Goal: Information Seeking & Learning: Learn about a topic

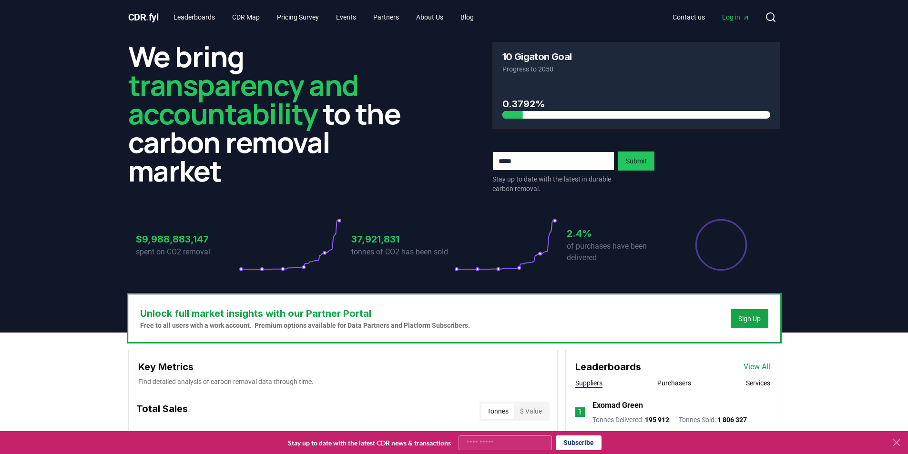
click at [145, 17] on span "CDR . fyi" at bounding box center [143, 16] width 31 height 11
click at [244, 20] on link "CDR Map" at bounding box center [246, 17] width 43 height 17
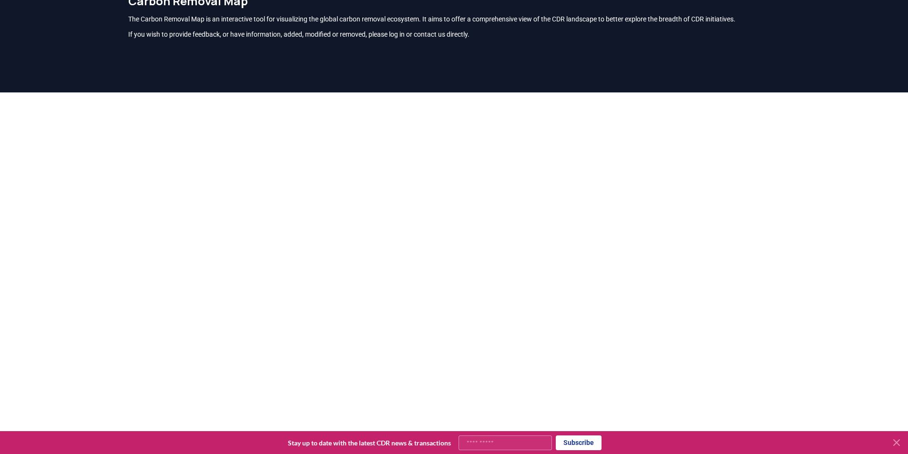
scroll to position [51, 0]
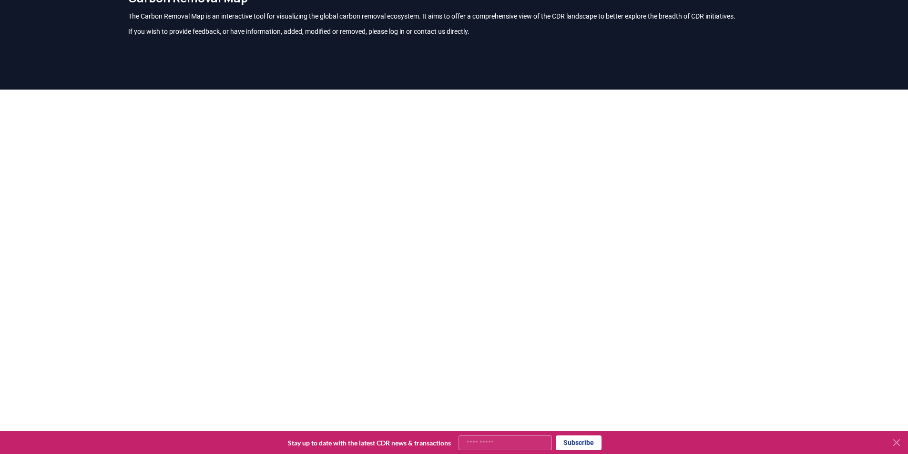
click at [40, 191] on div at bounding box center [454, 317] width 908 height 454
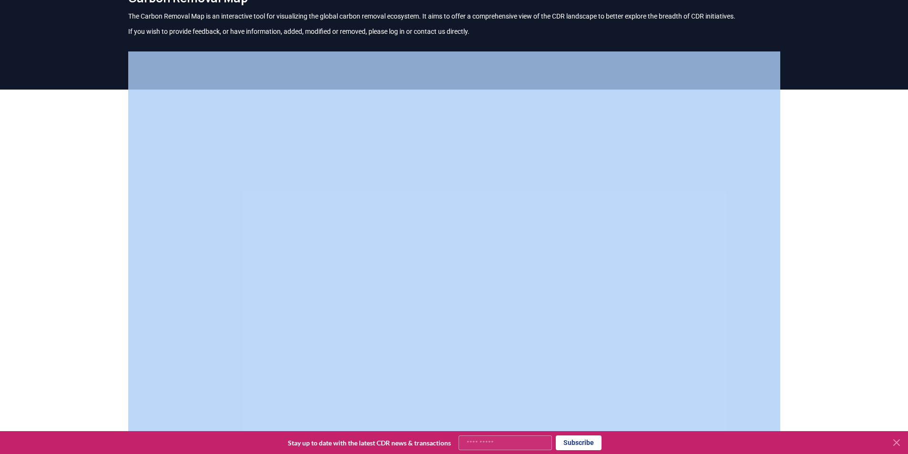
click at [40, 191] on div at bounding box center [454, 317] width 908 height 454
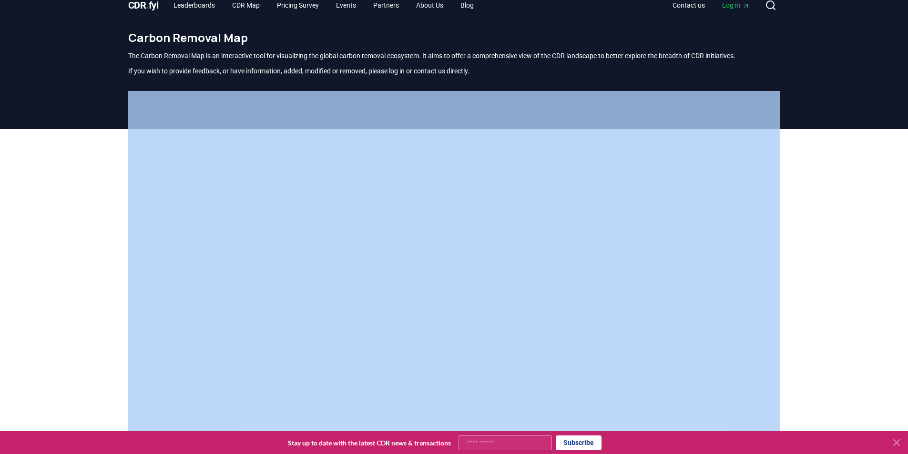
scroll to position [0, 0]
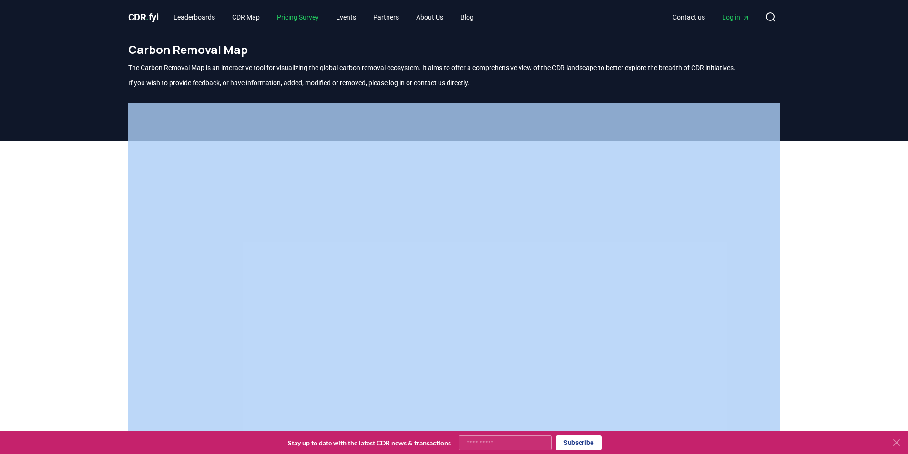
click at [304, 16] on link "Pricing Survey" at bounding box center [297, 17] width 57 height 17
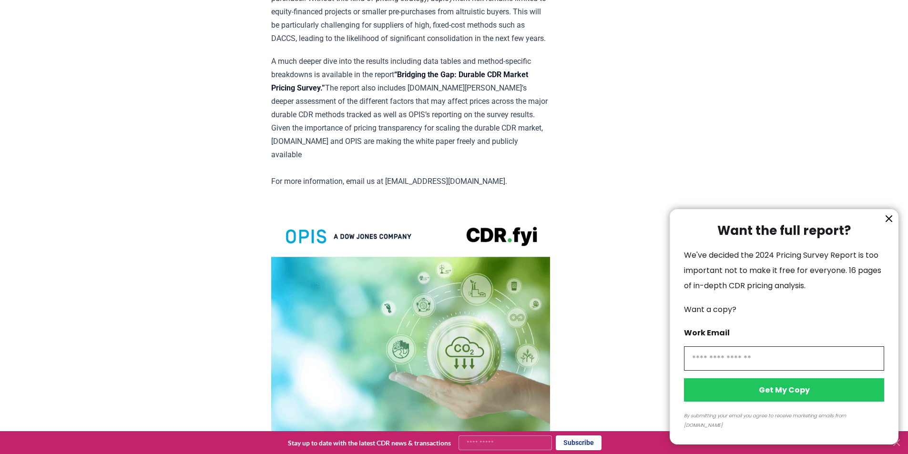
scroll to position [2035, 0]
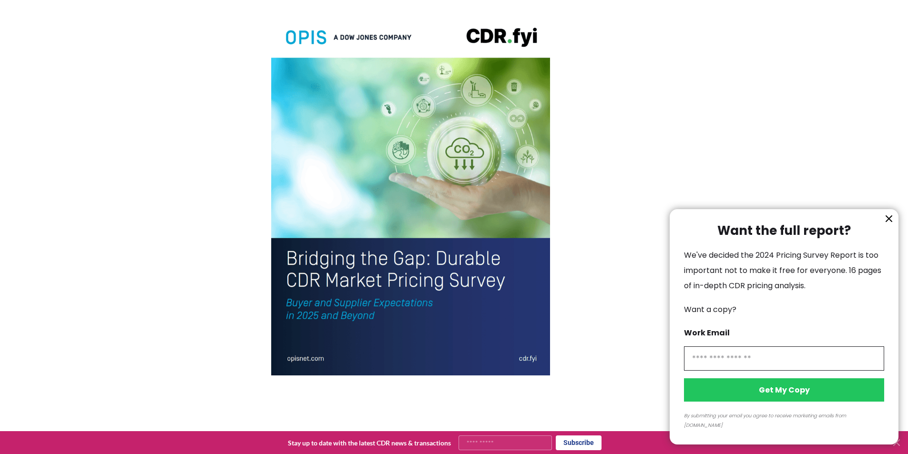
click at [450, 191] on div at bounding box center [454, 227] width 908 height 454
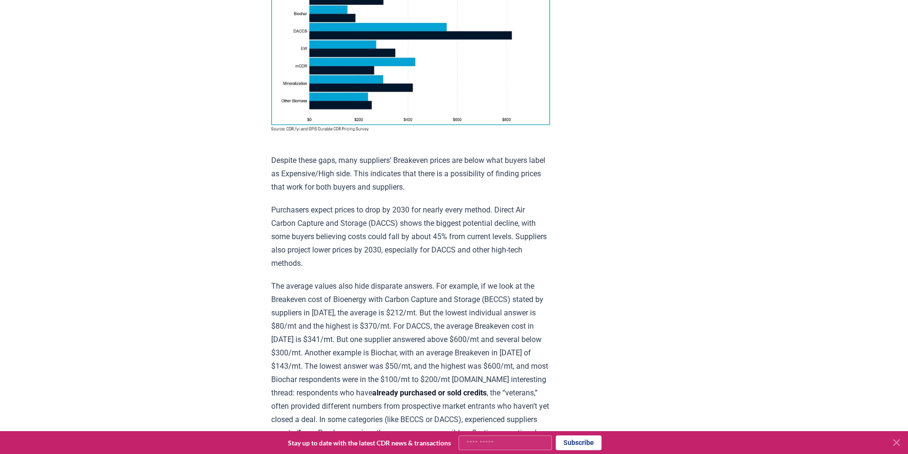
scroll to position [763, 0]
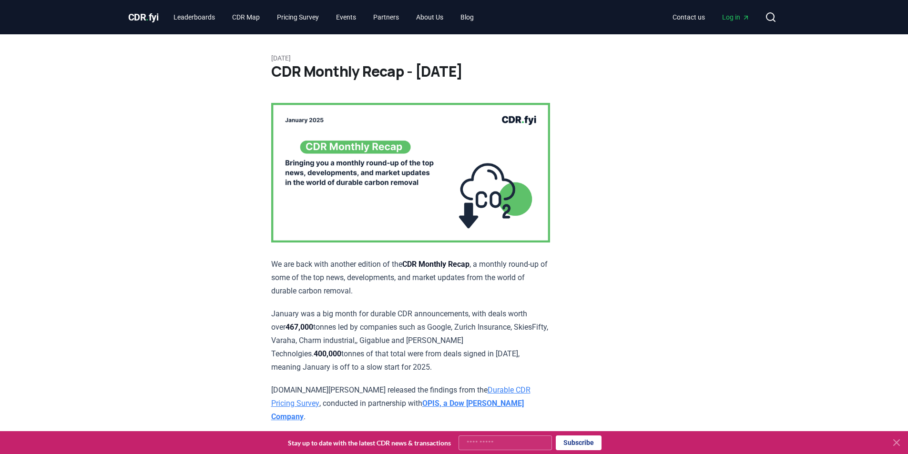
click at [389, 169] on img at bounding box center [410, 173] width 279 height 140
click at [390, 16] on link "Partners" at bounding box center [386, 17] width 41 height 17
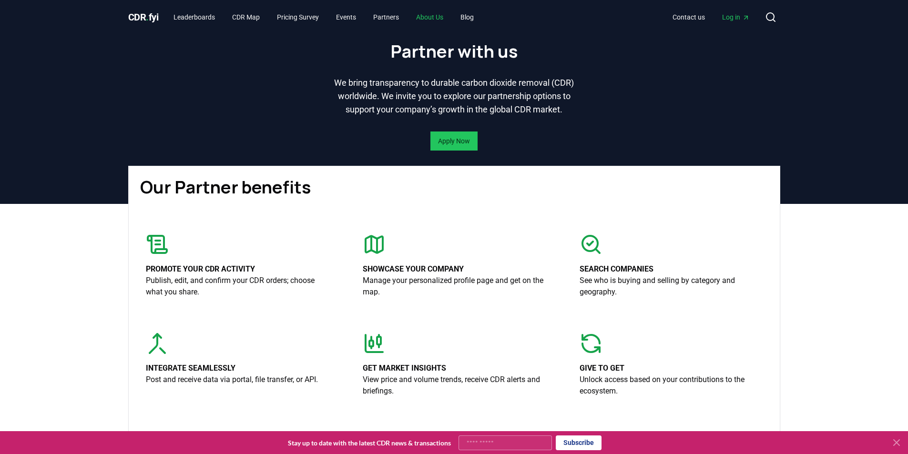
click at [450, 18] on link "About Us" at bounding box center [430, 17] width 42 height 17
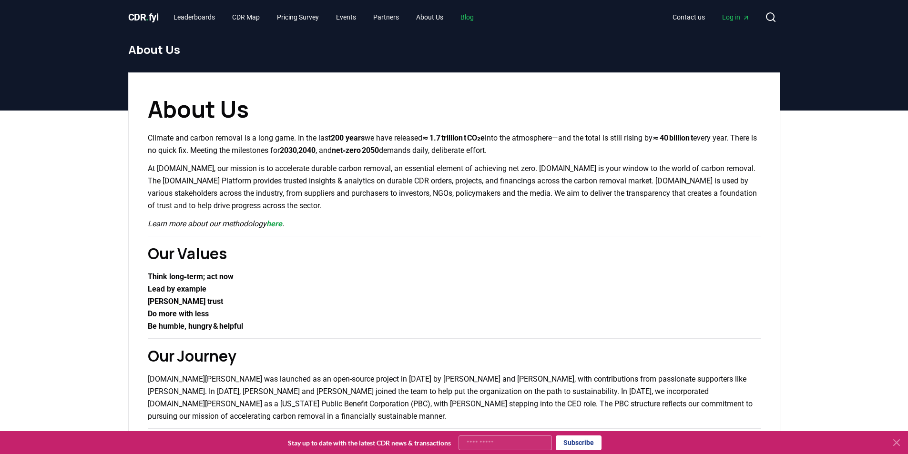
click at [475, 21] on link "Blog" at bounding box center [467, 17] width 29 height 17
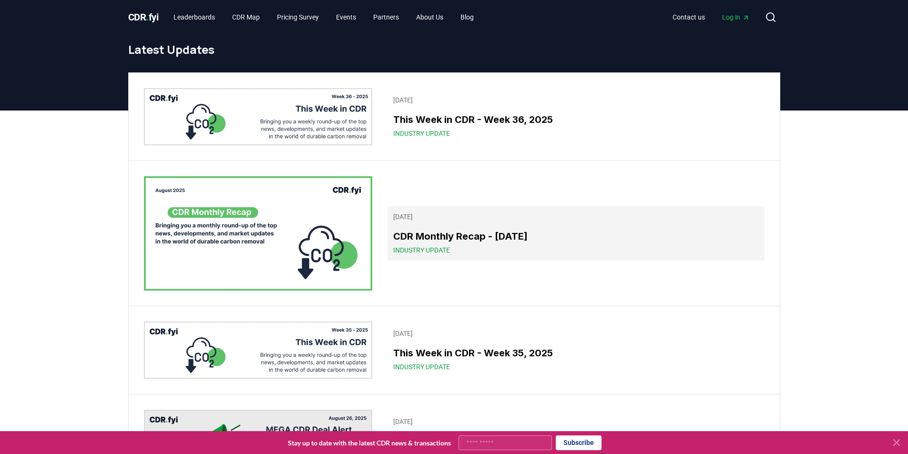
click at [429, 249] on span "Industry Update" at bounding box center [421, 251] width 57 height 10
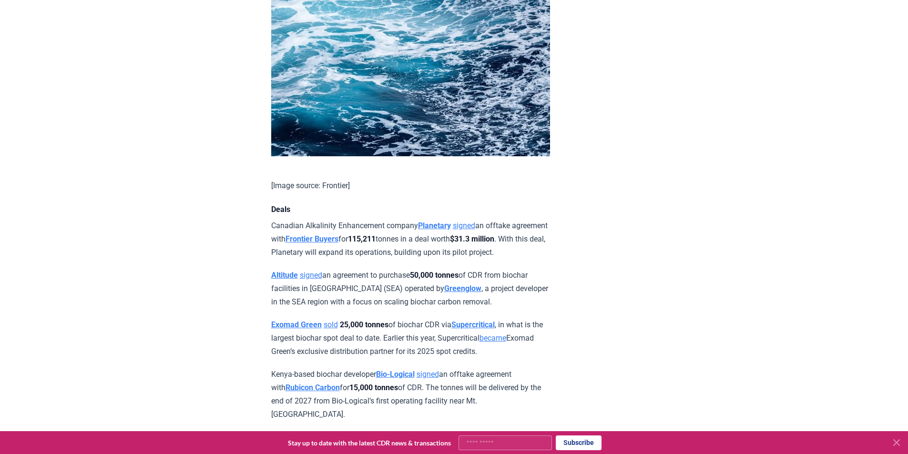
scroll to position [700, 0]
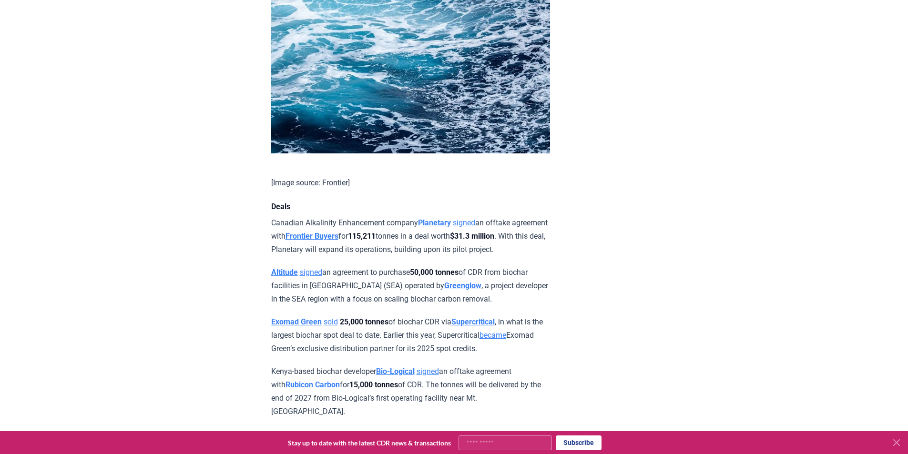
drag, startPoint x: 534, startPoint y: 323, endPoint x: 592, endPoint y: 294, distance: 65.3
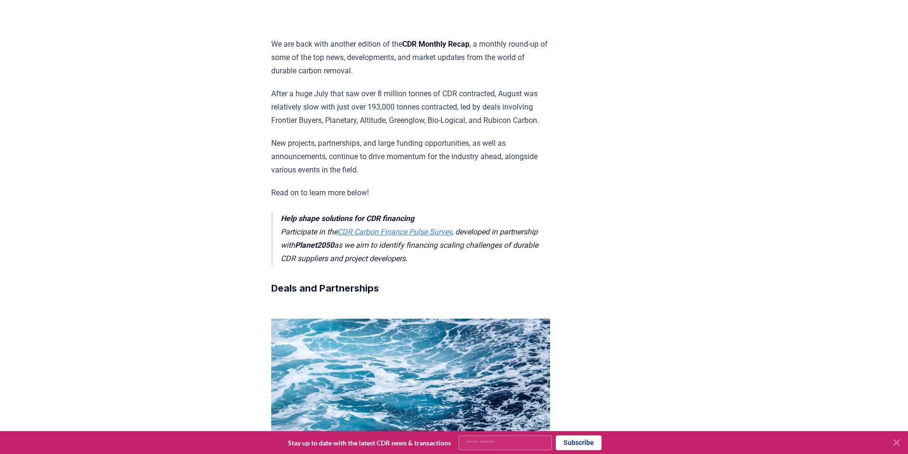
scroll to position [318, 0]
